Goal: Transaction & Acquisition: Purchase product/service

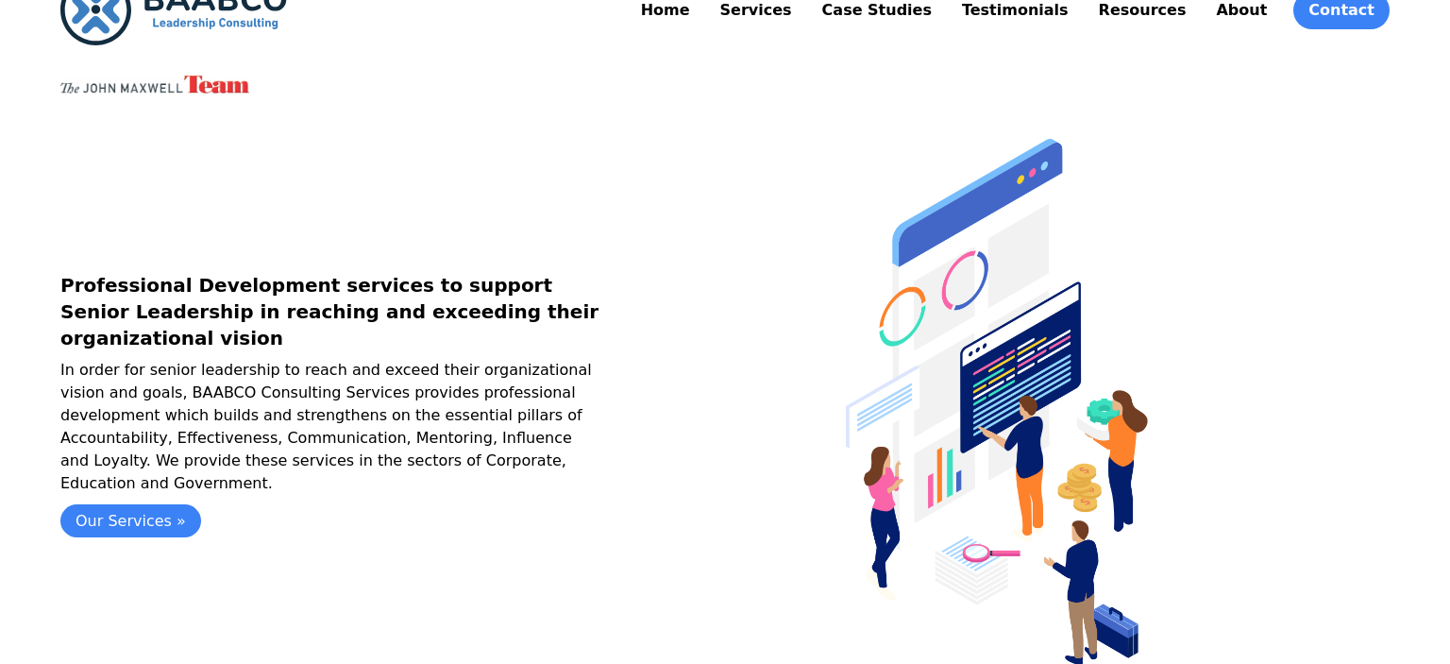
scroll to position [86, 0]
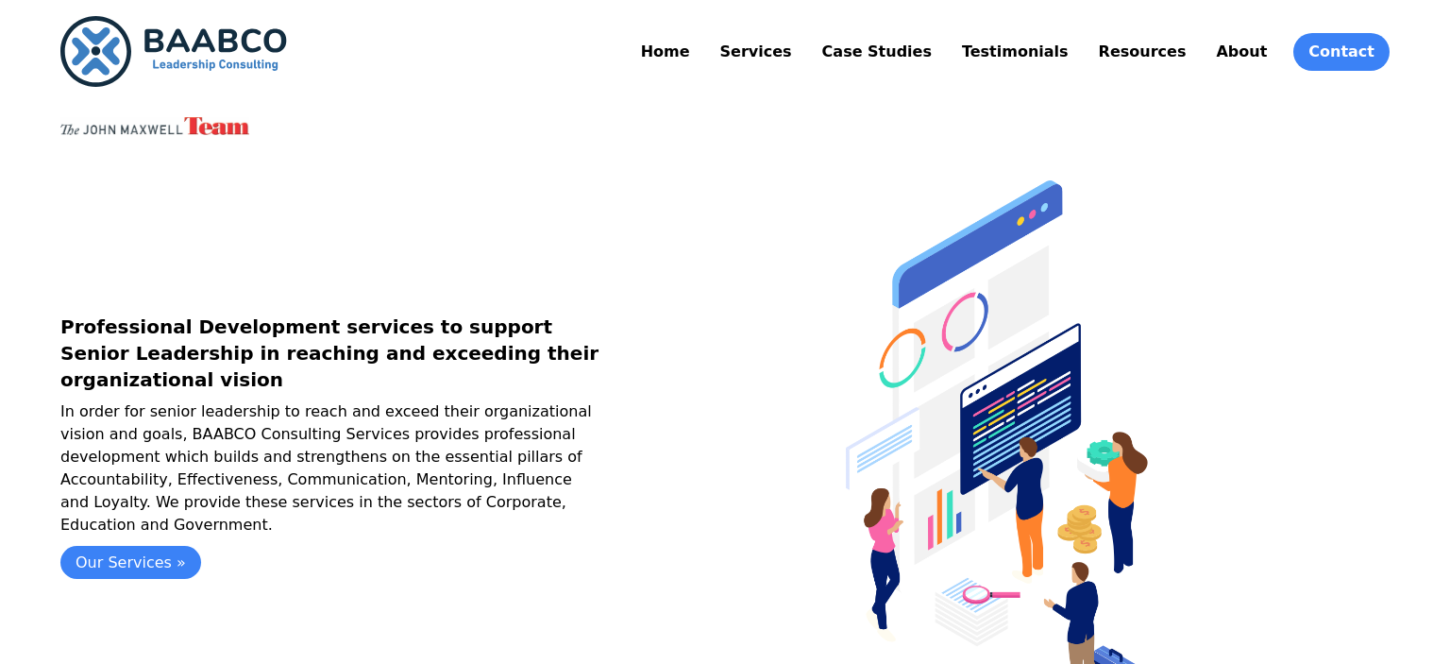
click at [1184, 59] on link "Resources" at bounding box center [1142, 52] width 95 height 30
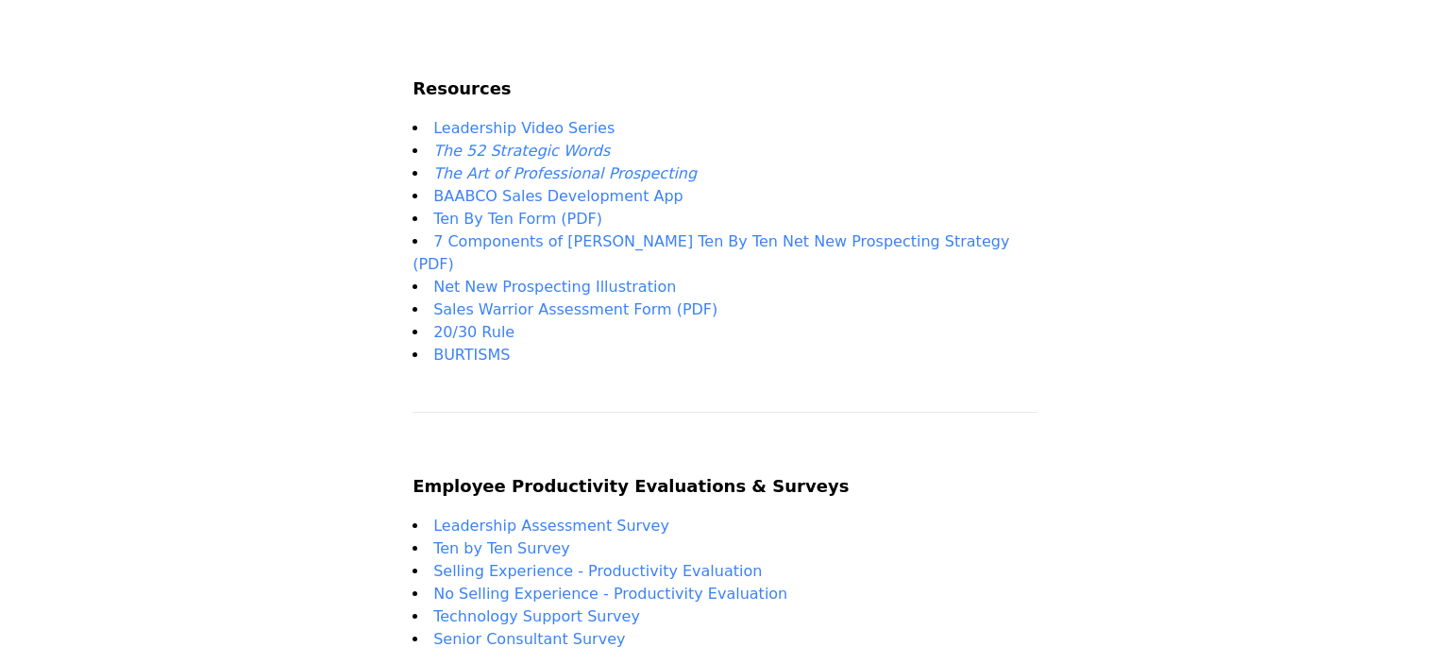
scroll to position [398, 0]
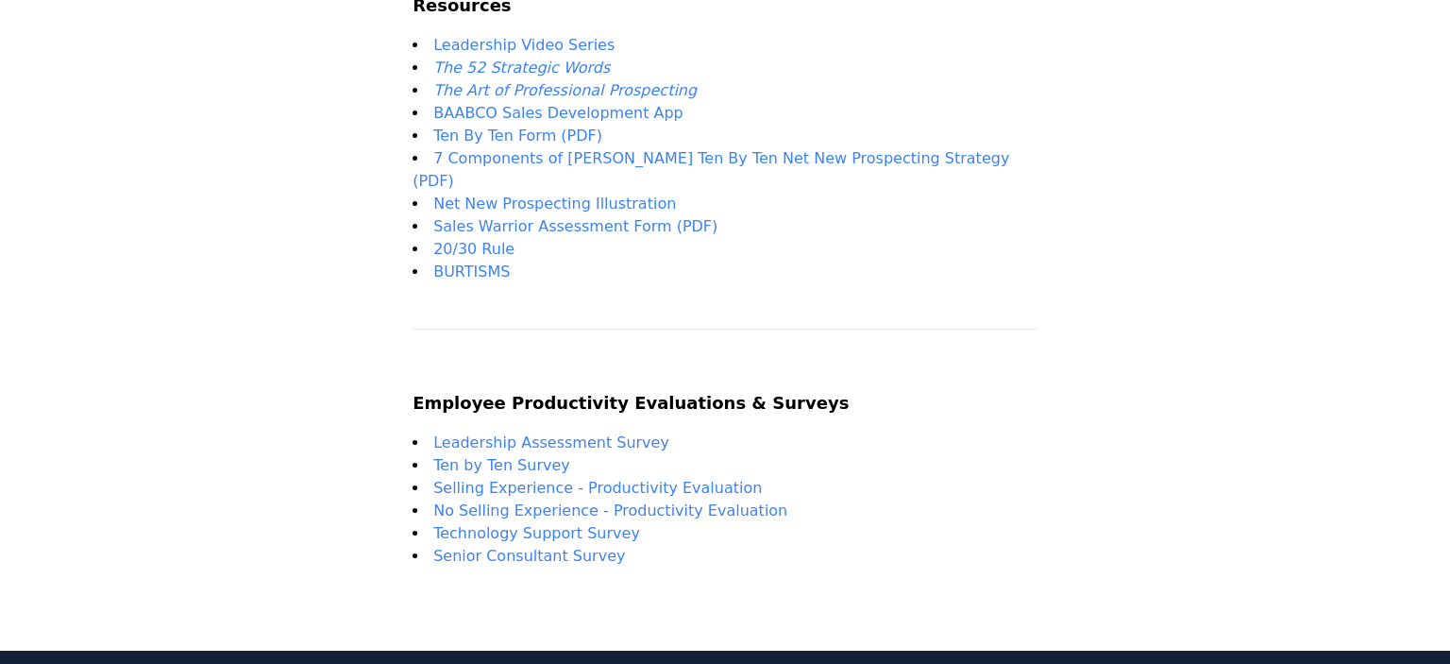
click at [619, 433] on link "Leadership Assessment Survey" at bounding box center [551, 442] width 236 height 18
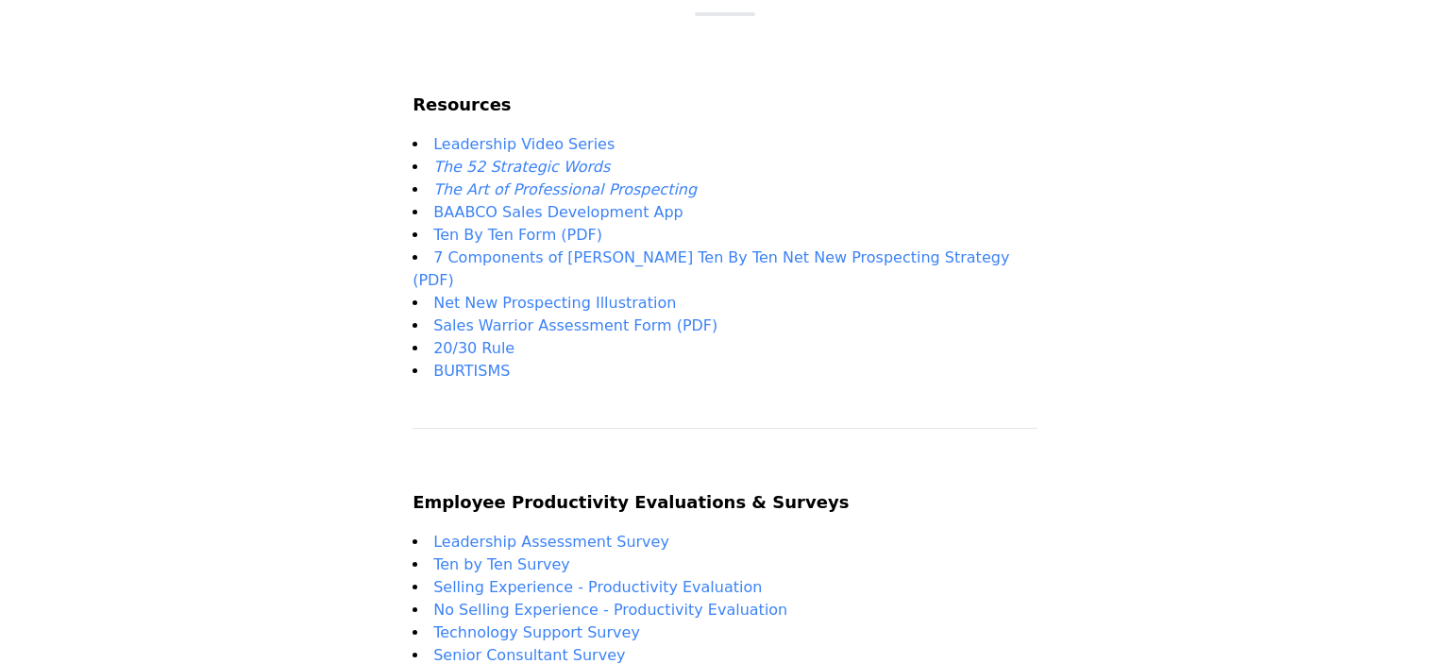
scroll to position [298, 0]
click at [575, 162] on em "The 52 Strategic Words" at bounding box center [521, 168] width 177 height 18
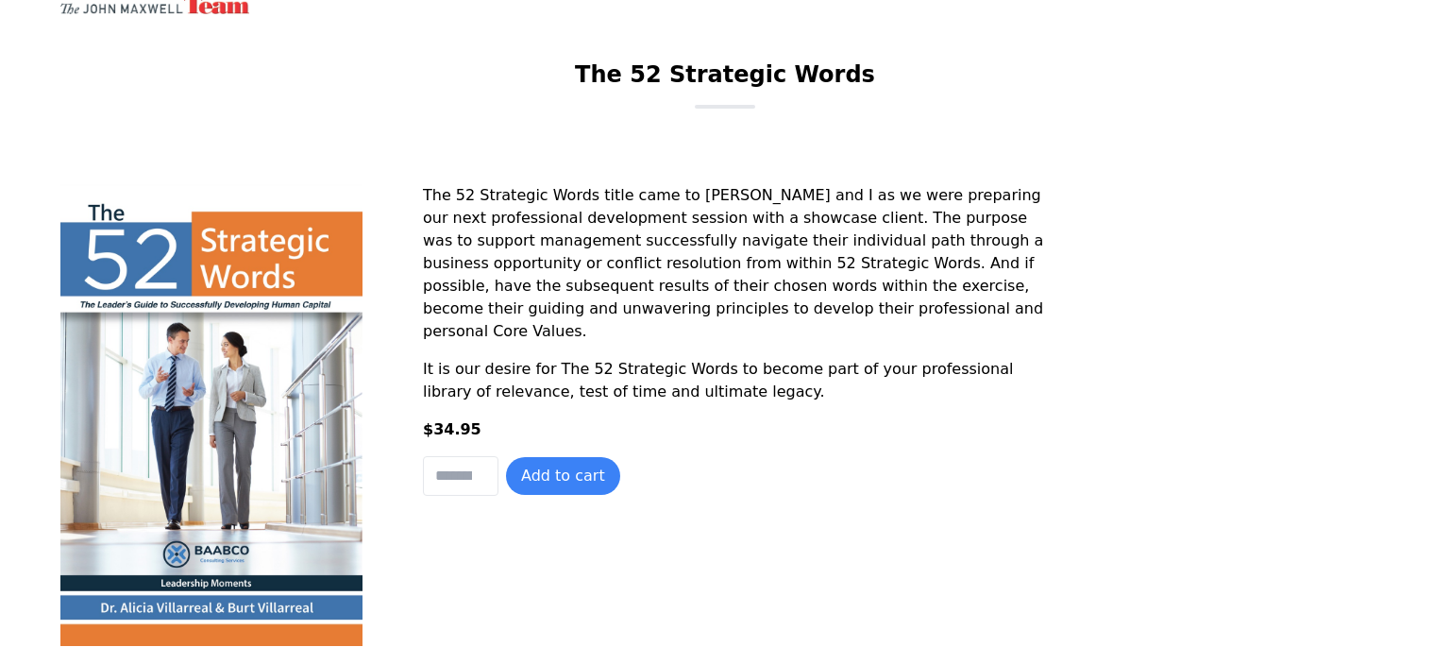
scroll to position [298, 0]
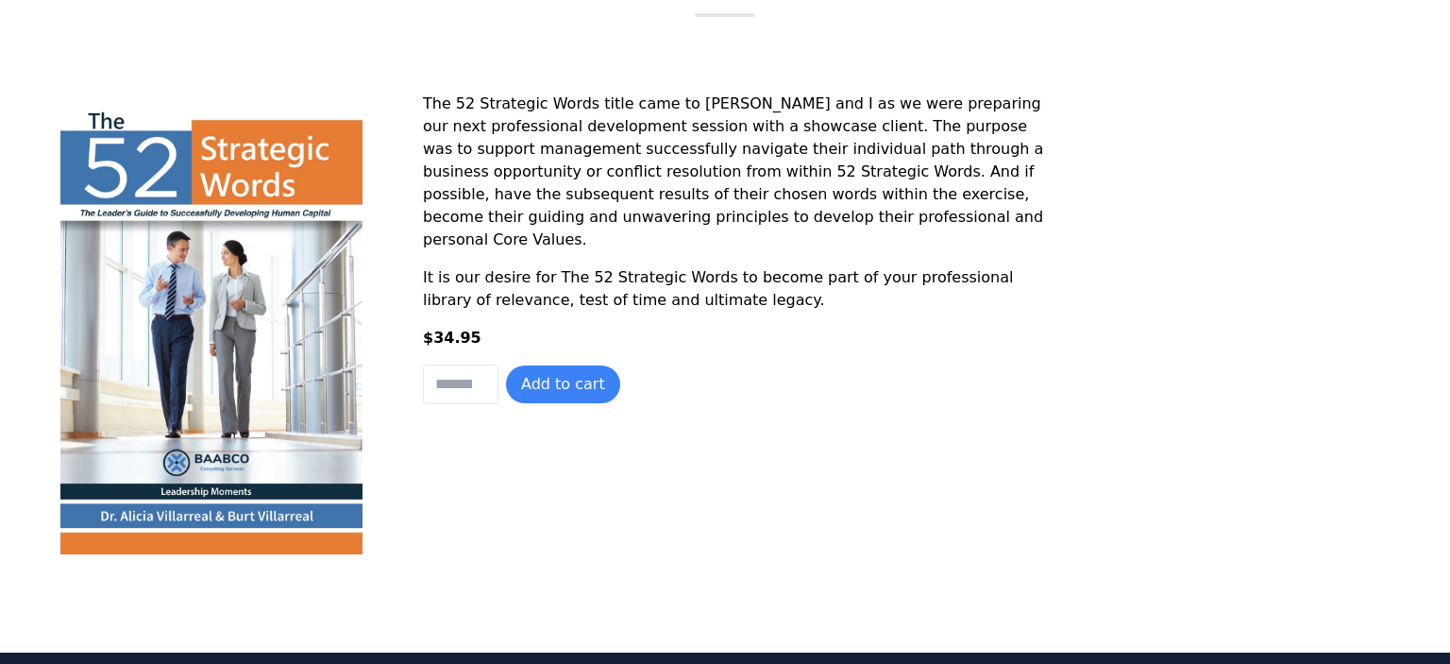
click at [219, 279] on img at bounding box center [211, 324] width 302 height 463
click at [560, 399] on button "Add to cart" at bounding box center [563, 384] width 114 height 38
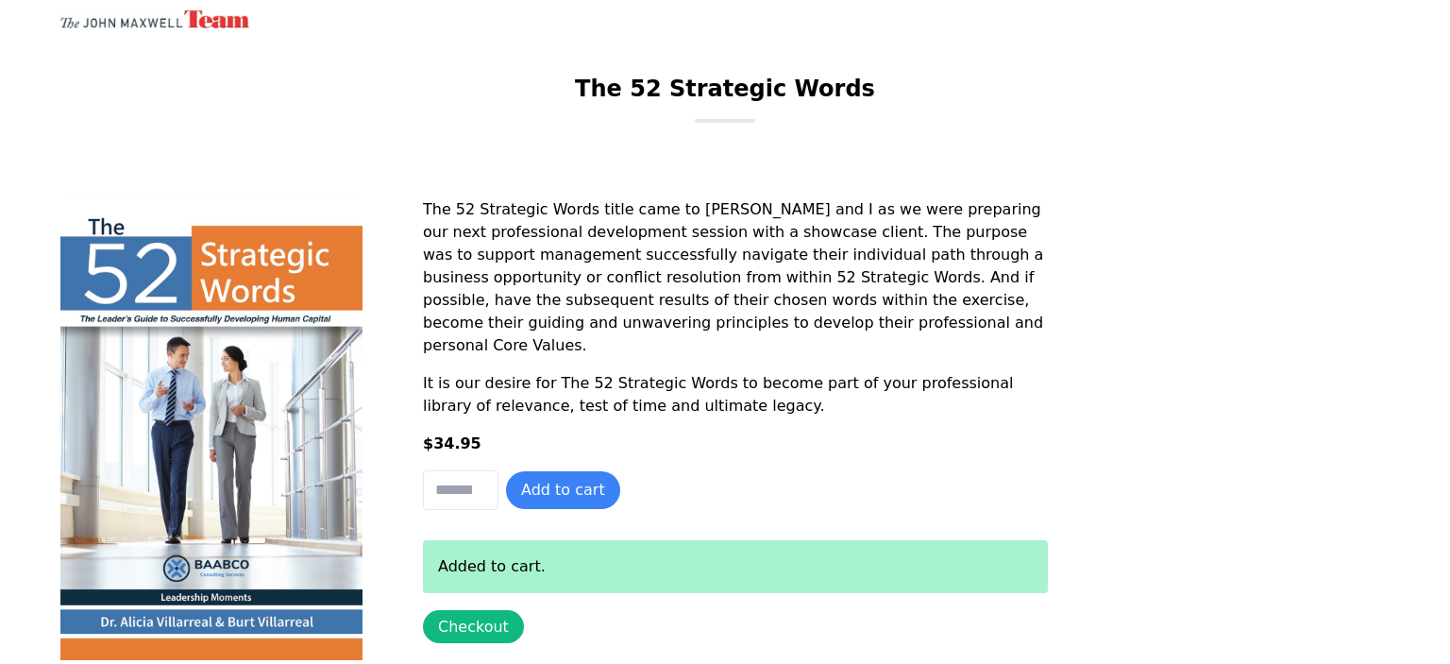
scroll to position [199, 0]
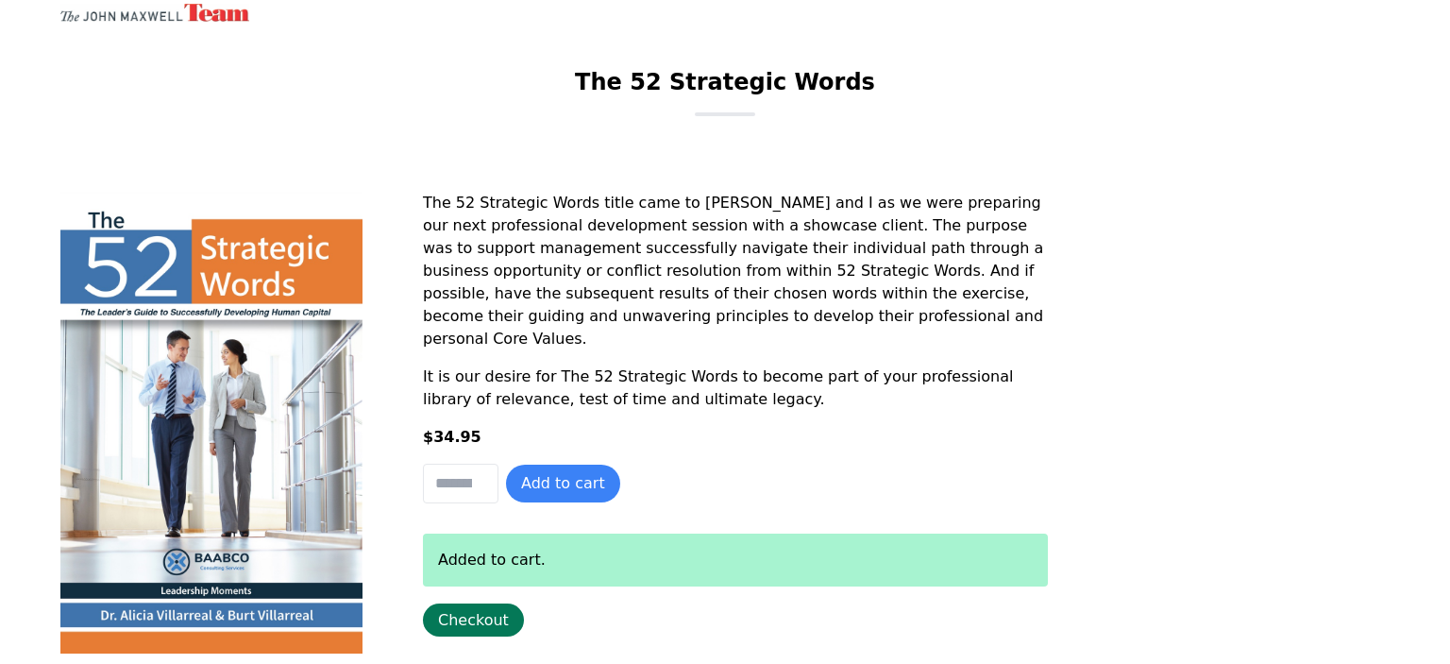
click at [470, 614] on link "Checkout" at bounding box center [473, 619] width 101 height 33
